Goal: Task Accomplishment & Management: Use online tool/utility

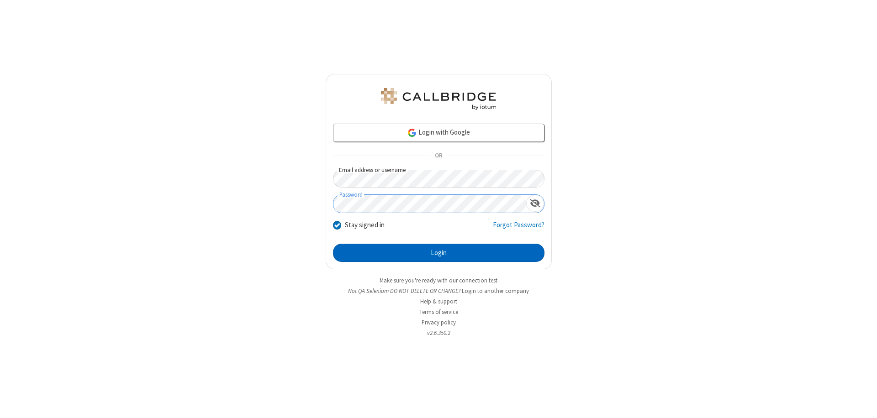
click at [439, 253] on button "Login" at bounding box center [439, 253] width 212 height 18
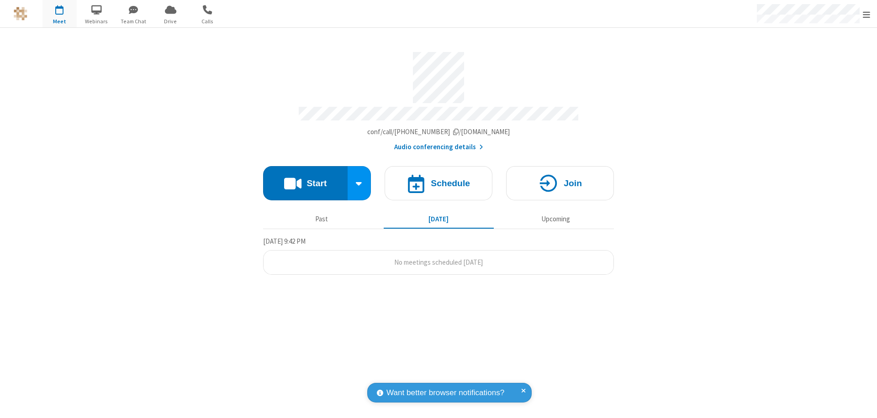
click at [305, 179] on button "Start" at bounding box center [305, 183] width 85 height 34
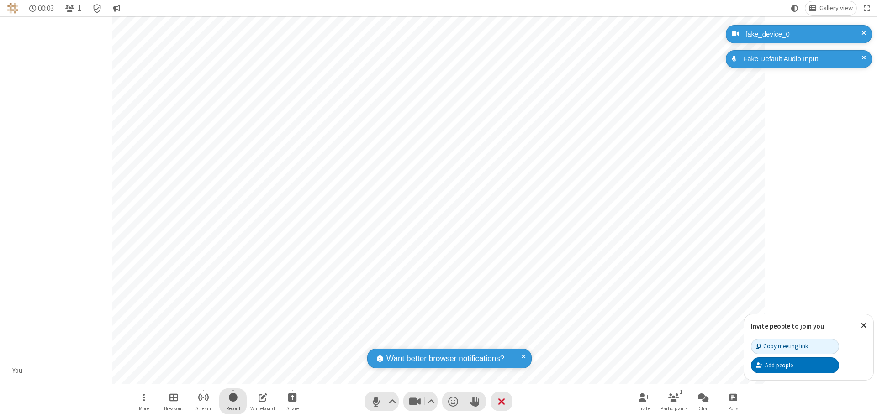
click at [233, 402] on span "Start recording" at bounding box center [233, 397] width 9 height 11
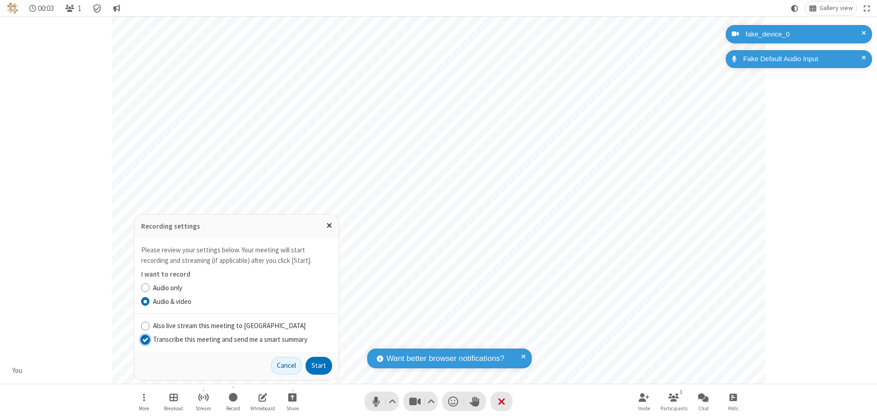
click at [145, 339] on input "Transcribe this meeting and send me a smart summary" at bounding box center [145, 340] width 9 height 10
click at [319, 366] on button "Start" at bounding box center [319, 366] width 26 height 18
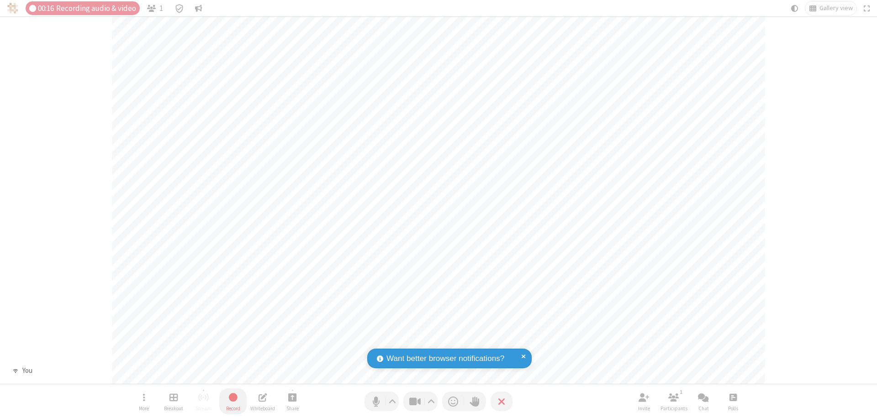
click at [233, 402] on span "Stop recording" at bounding box center [233, 397] width 11 height 11
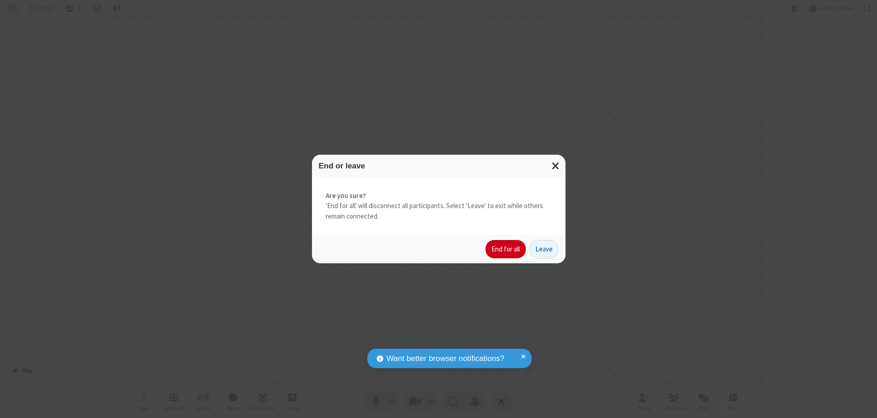
click at [506, 249] on button "End for all" at bounding box center [506, 249] width 40 height 18
